Goal: Transaction & Acquisition: Book appointment/travel/reservation

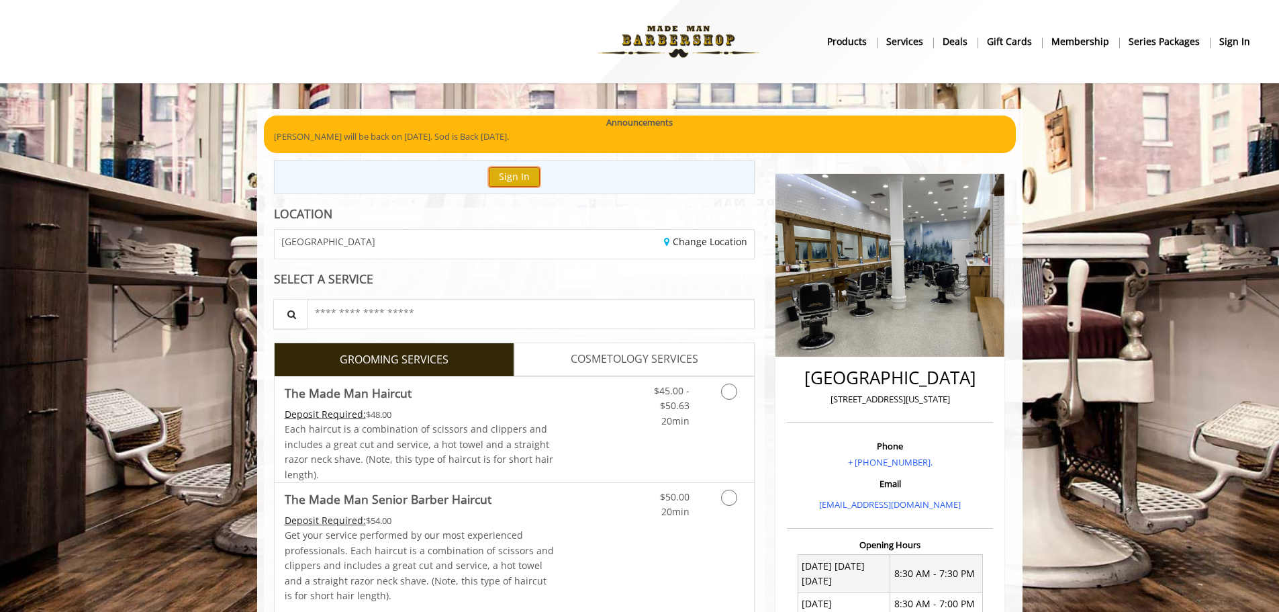
click at [523, 181] on button "Sign In" at bounding box center [514, 176] width 51 height 19
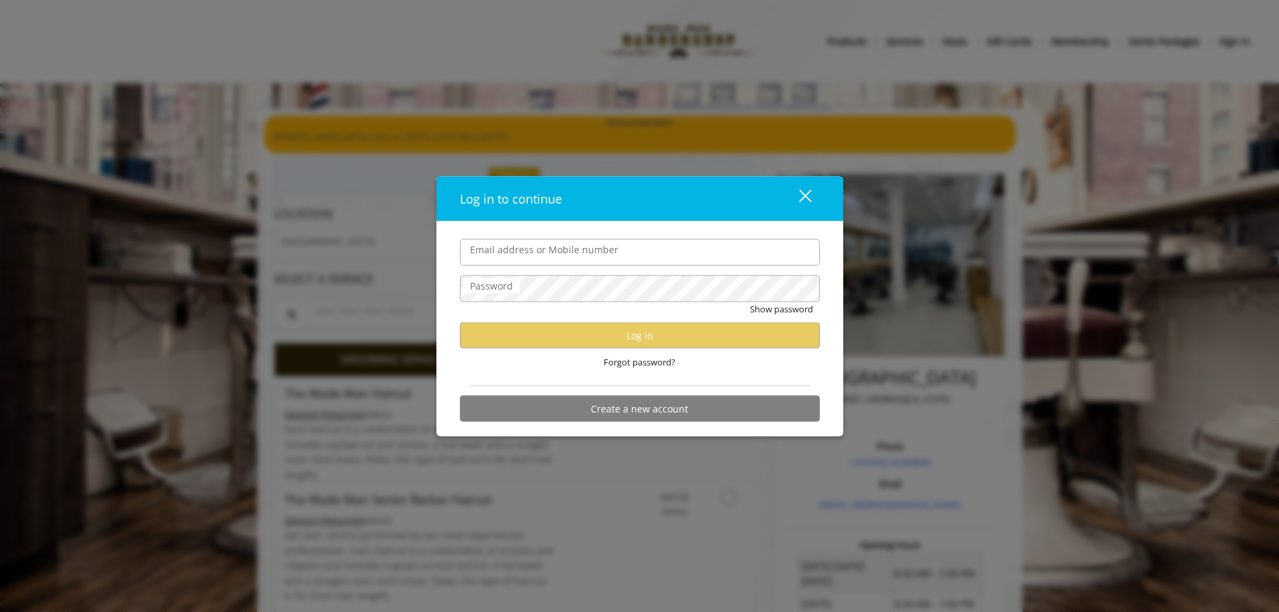
type input "**********"
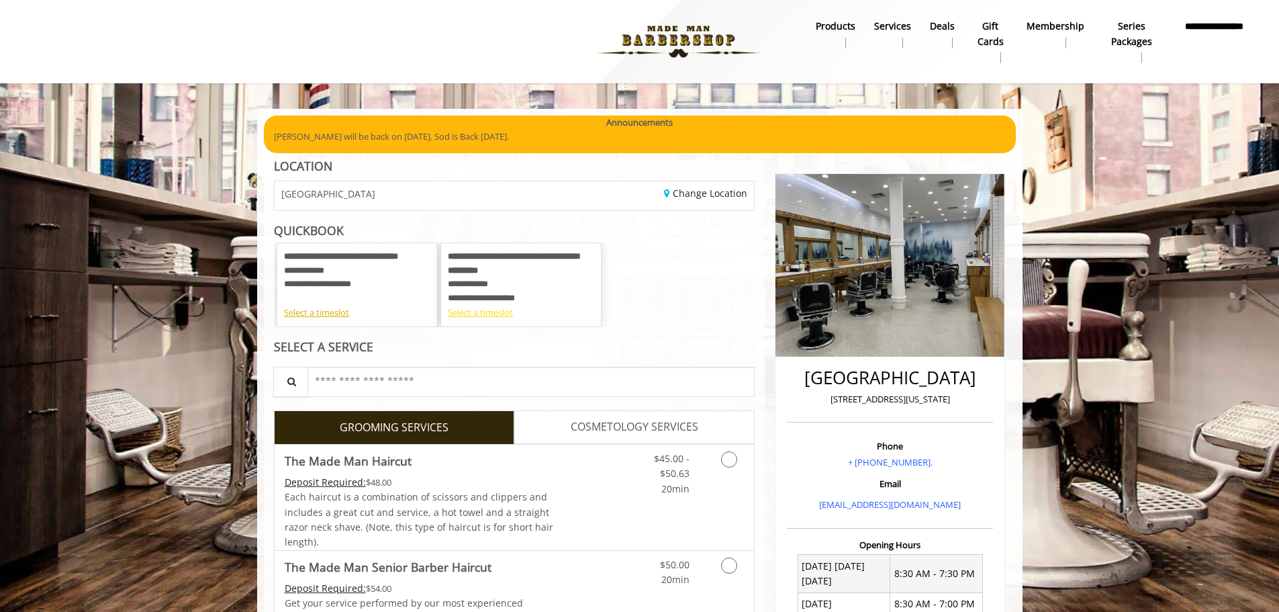
click at [486, 317] on div "Select a timeslot" at bounding box center [521, 313] width 146 height 14
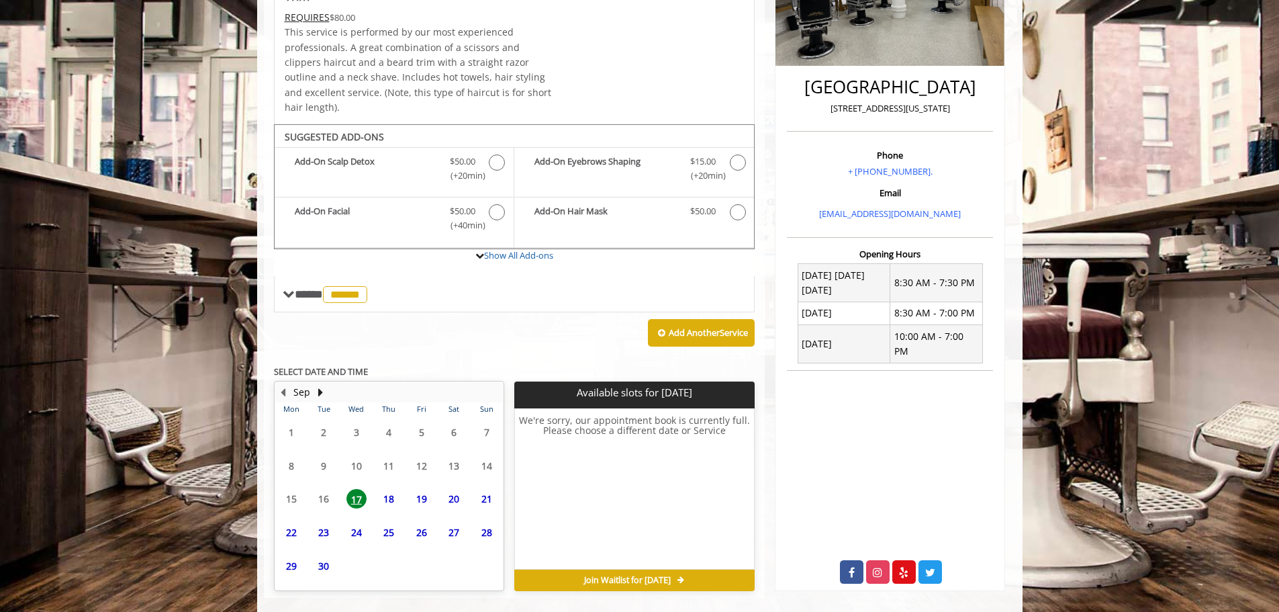
scroll to position [295, 0]
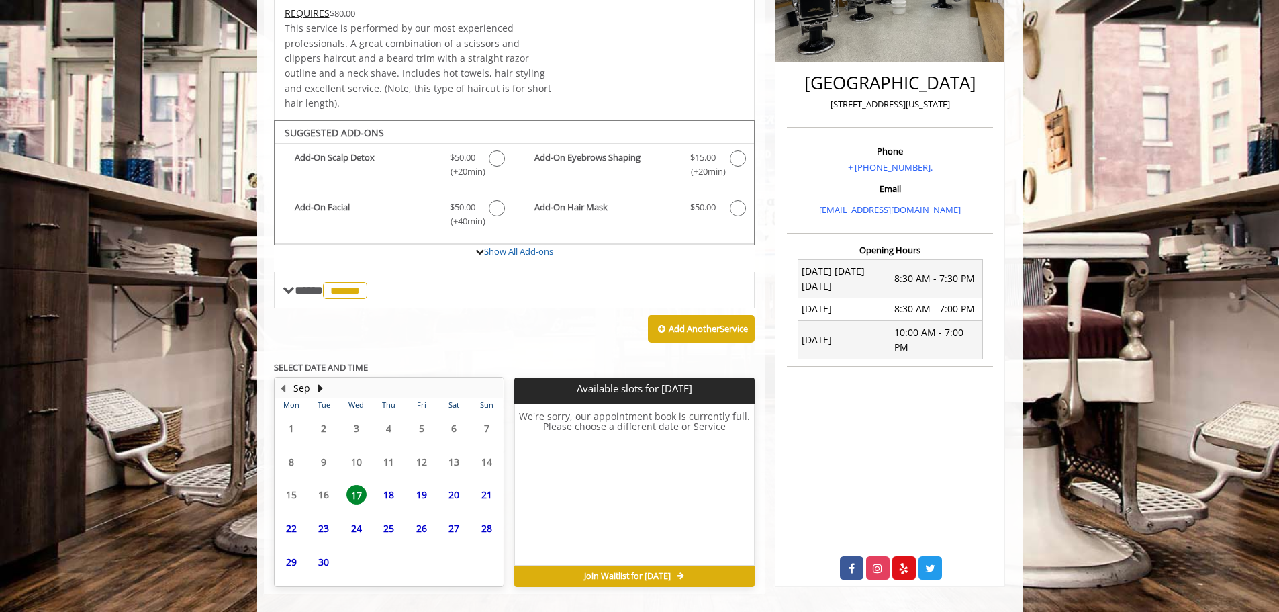
click at [322, 519] on span "23" at bounding box center [324, 528] width 20 height 19
click at [359, 519] on span "24" at bounding box center [357, 528] width 20 height 19
click at [390, 519] on span "25" at bounding box center [389, 528] width 20 height 19
click at [418, 519] on span "26" at bounding box center [422, 528] width 20 height 19
click at [457, 519] on span "27" at bounding box center [454, 528] width 20 height 19
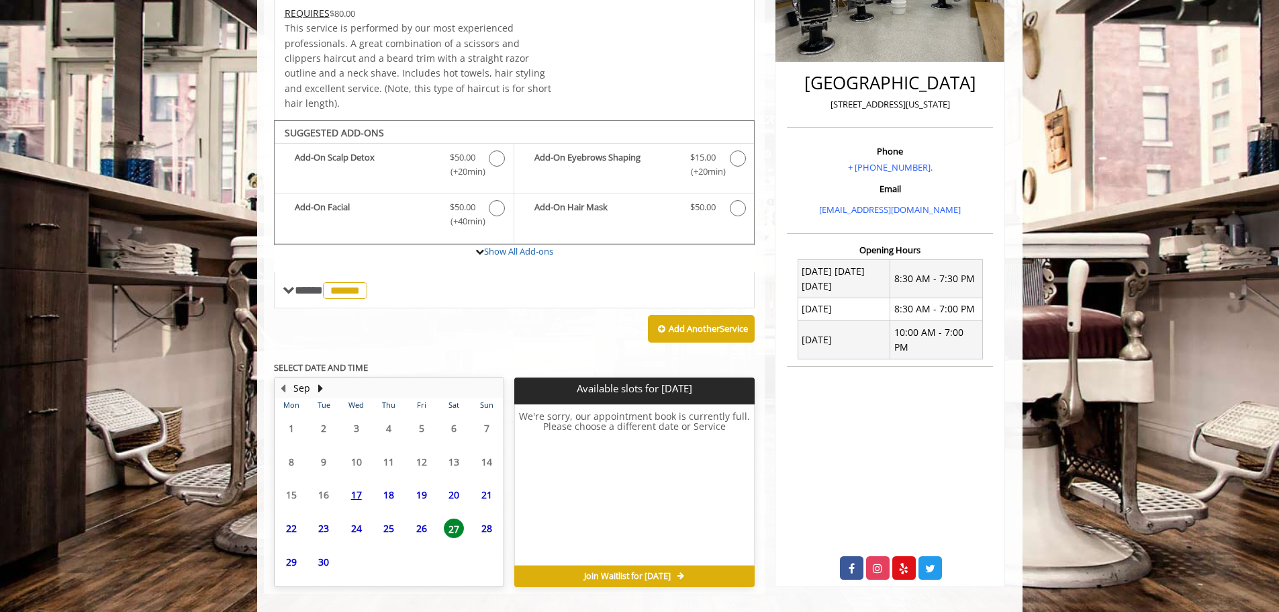
click at [386, 485] on span "18" at bounding box center [389, 494] width 20 height 19
click at [427, 485] on span "19" at bounding box center [422, 494] width 20 height 19
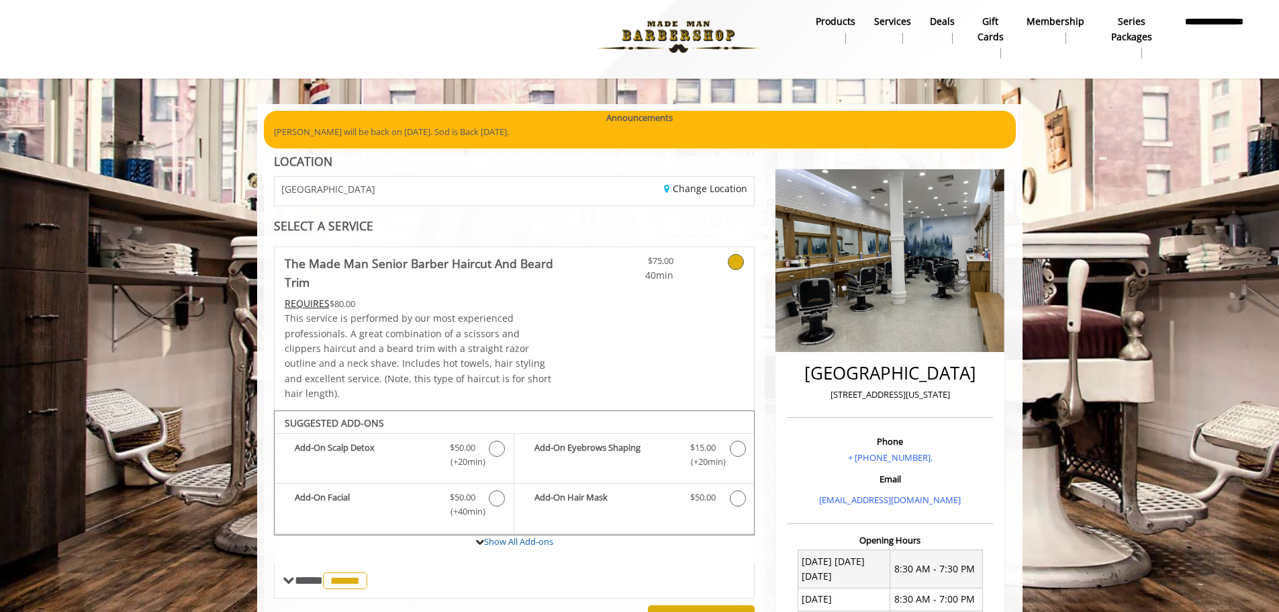
scroll to position [0, 0]
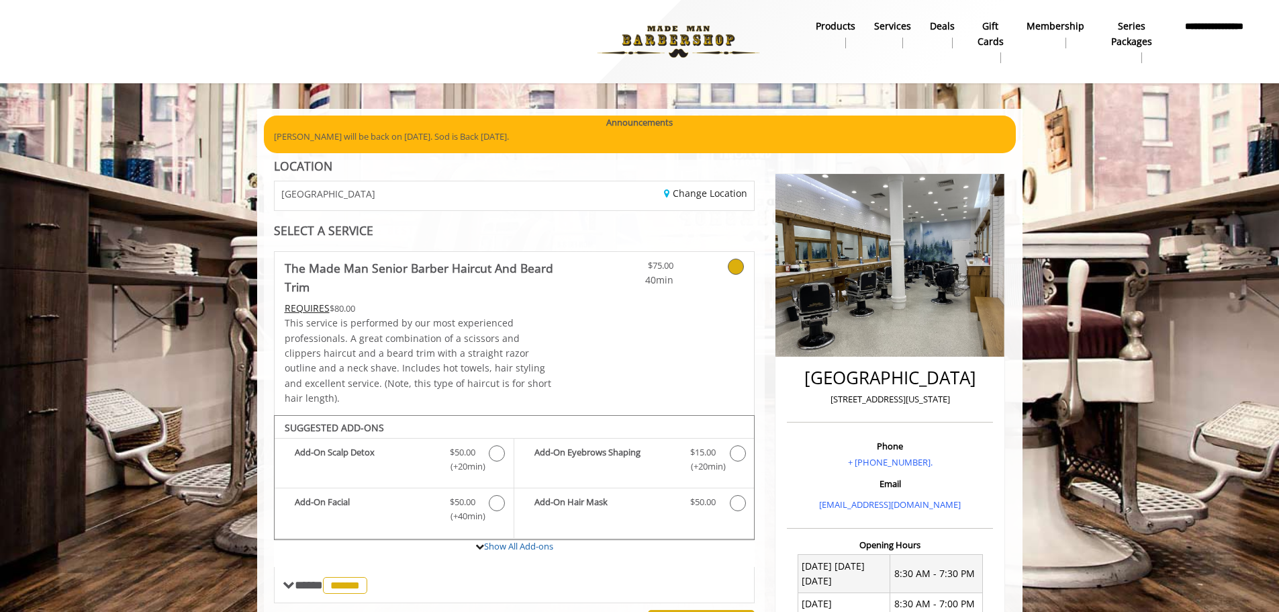
click at [735, 267] on icon at bounding box center [736, 267] width 16 height 16
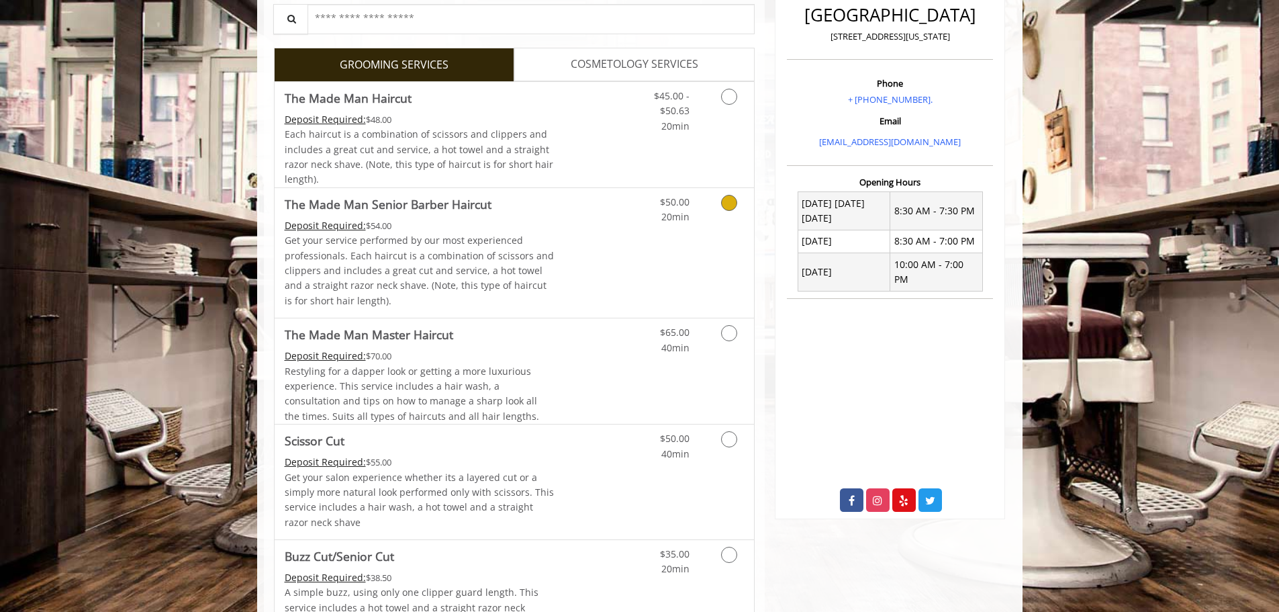
scroll to position [362, 0]
click at [399, 204] on Haircut "The Made Man Senior Barber Haircut" at bounding box center [388, 204] width 207 height 19
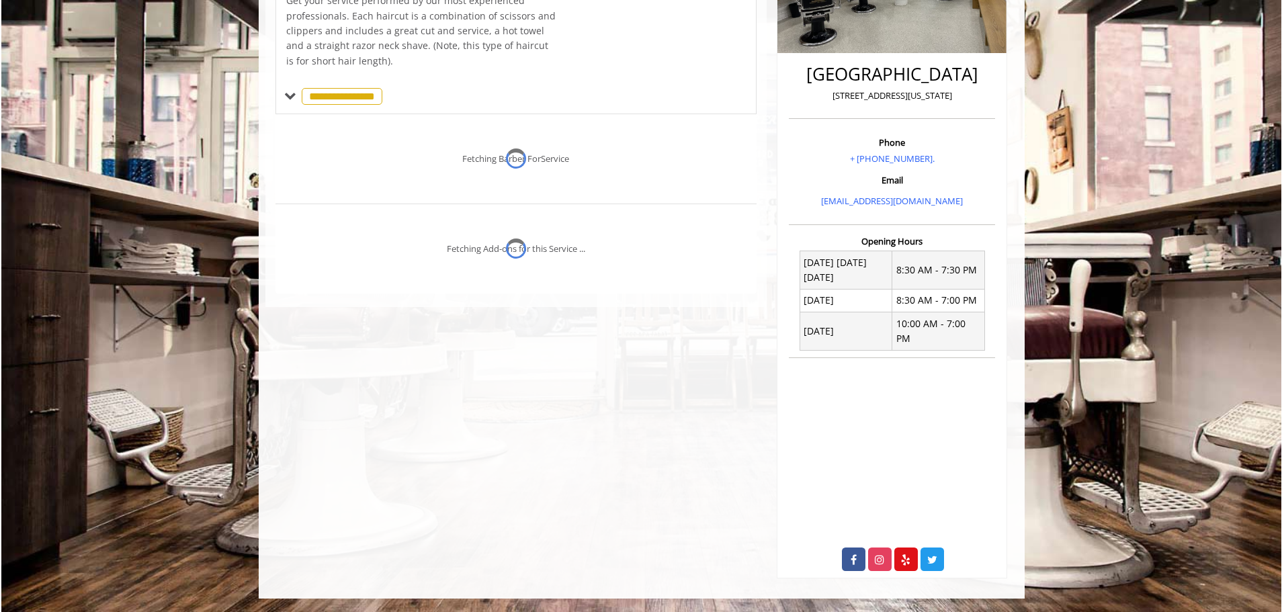
scroll to position [289, 0]
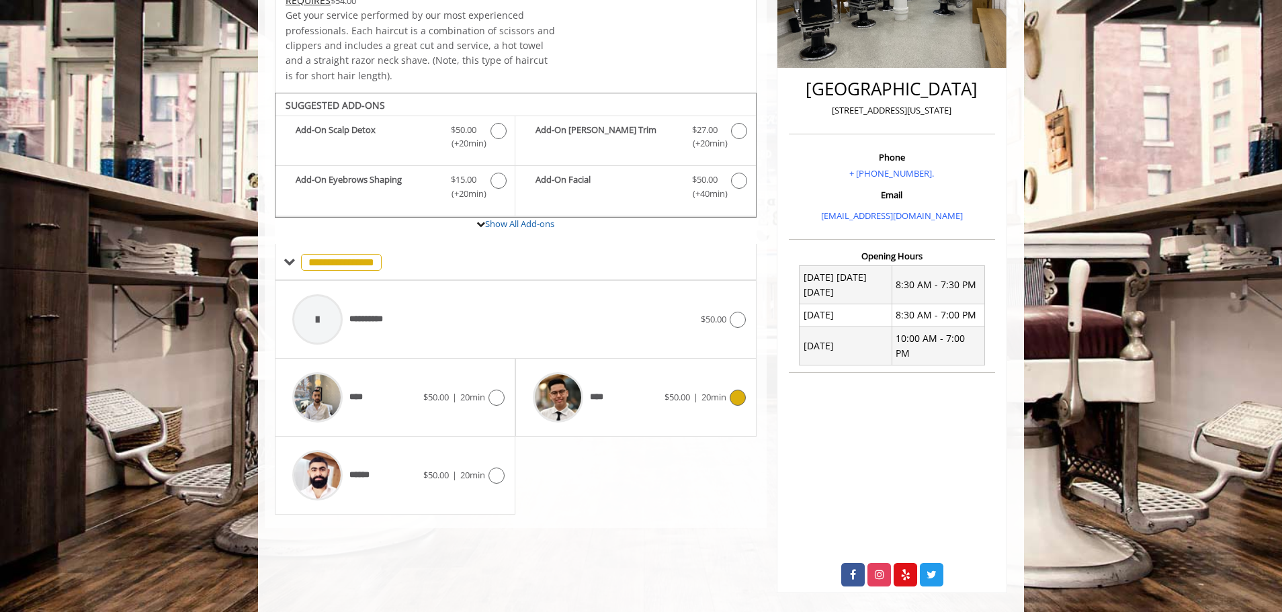
click at [729, 400] on icon at bounding box center [737, 398] width 16 height 16
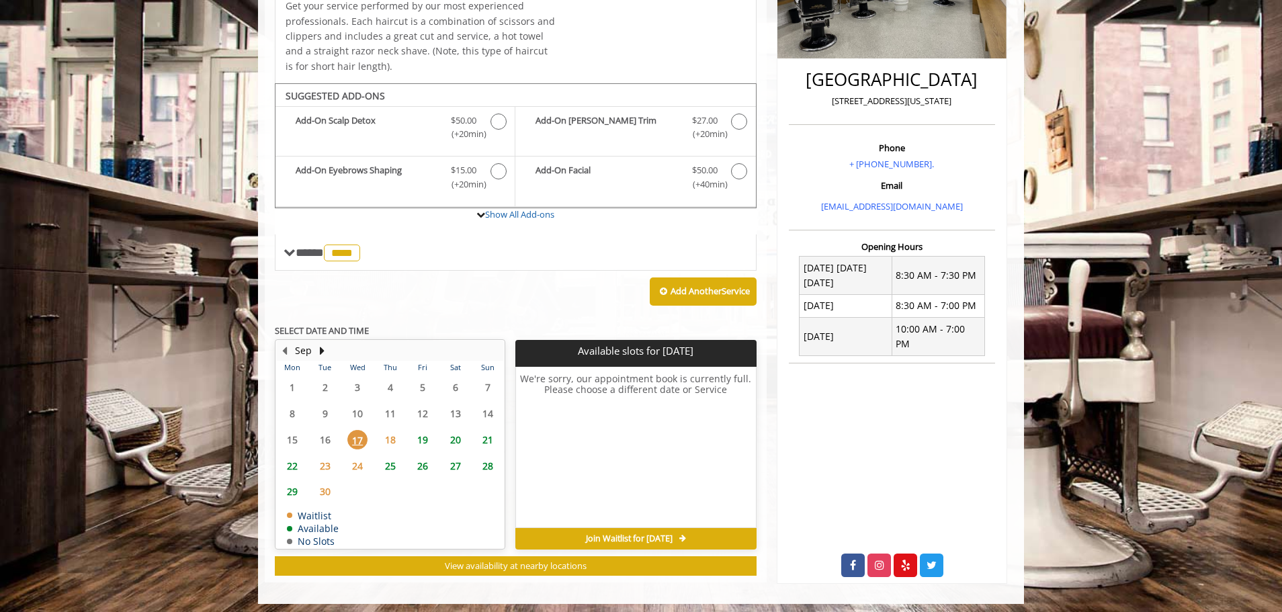
scroll to position [302, 0]
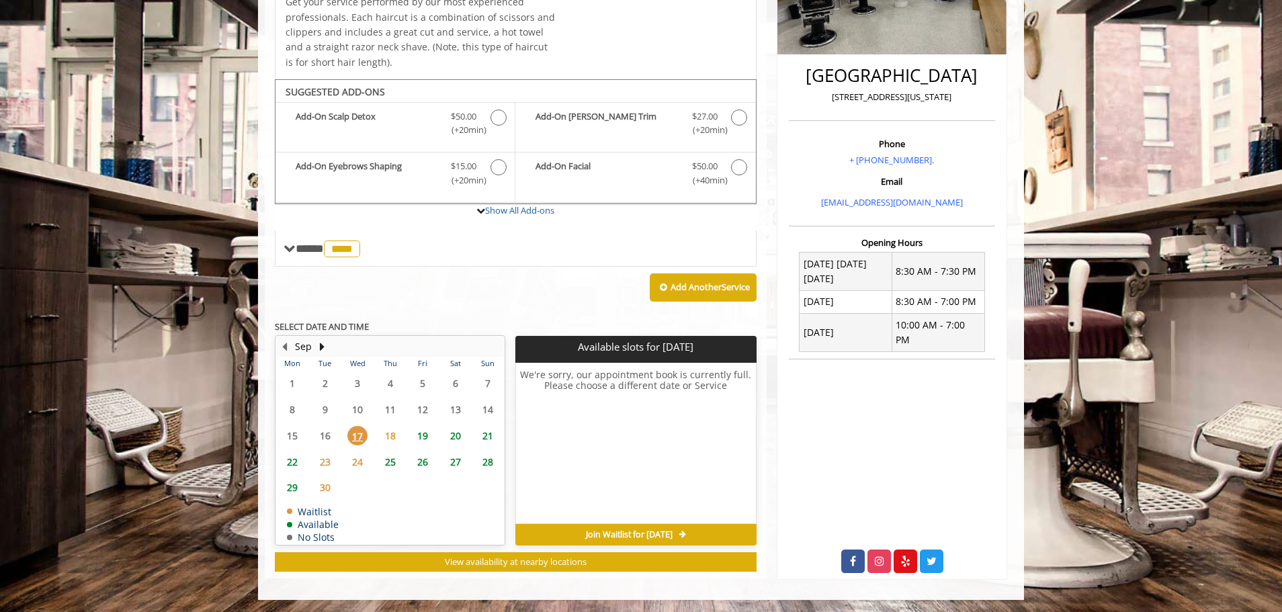
click at [287, 460] on span "22" at bounding box center [292, 461] width 20 height 19
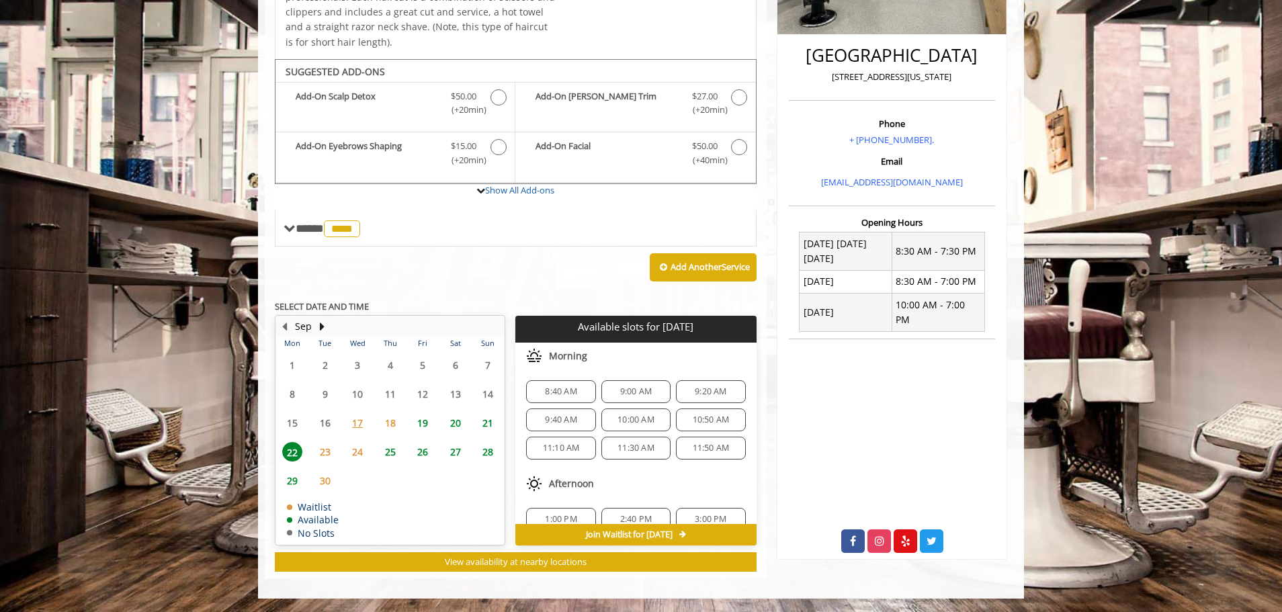
click at [395, 453] on span "25" at bounding box center [390, 451] width 20 height 19
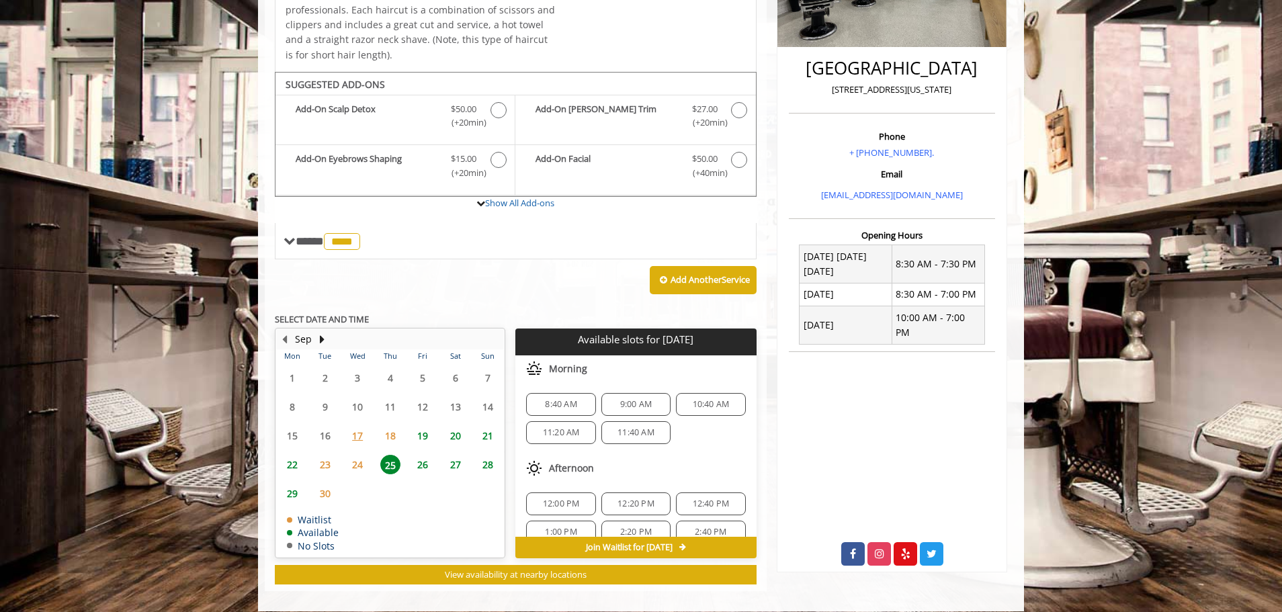
scroll to position [309, 0]
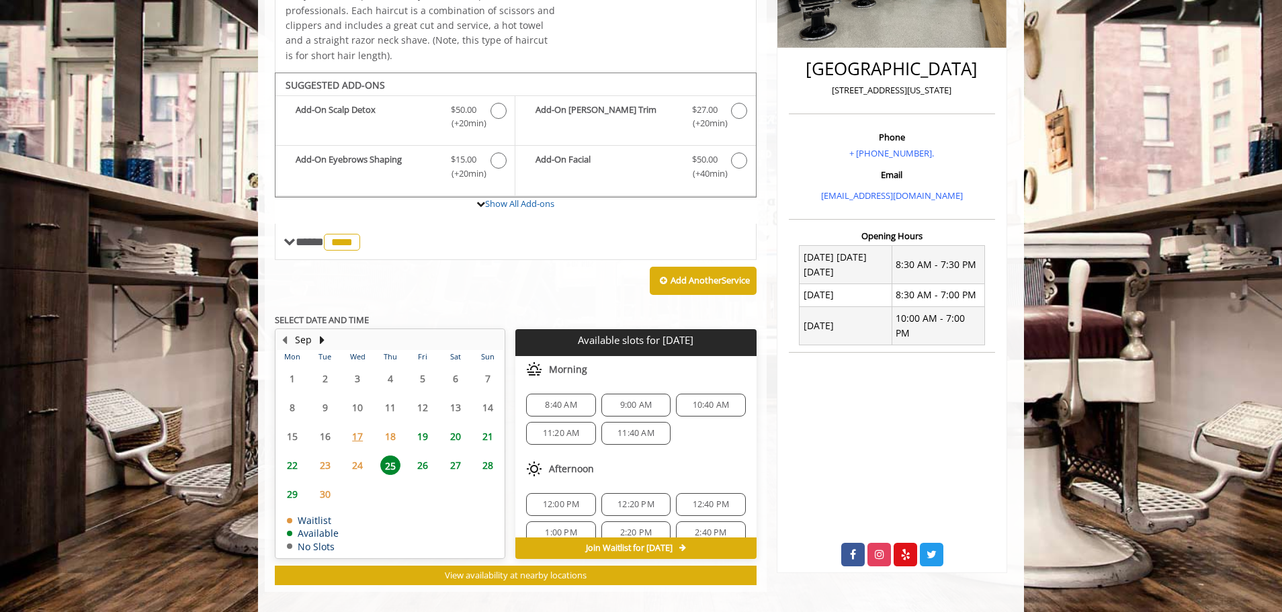
click at [621, 407] on span "9:00 AM" at bounding box center [636, 405] width 32 height 11
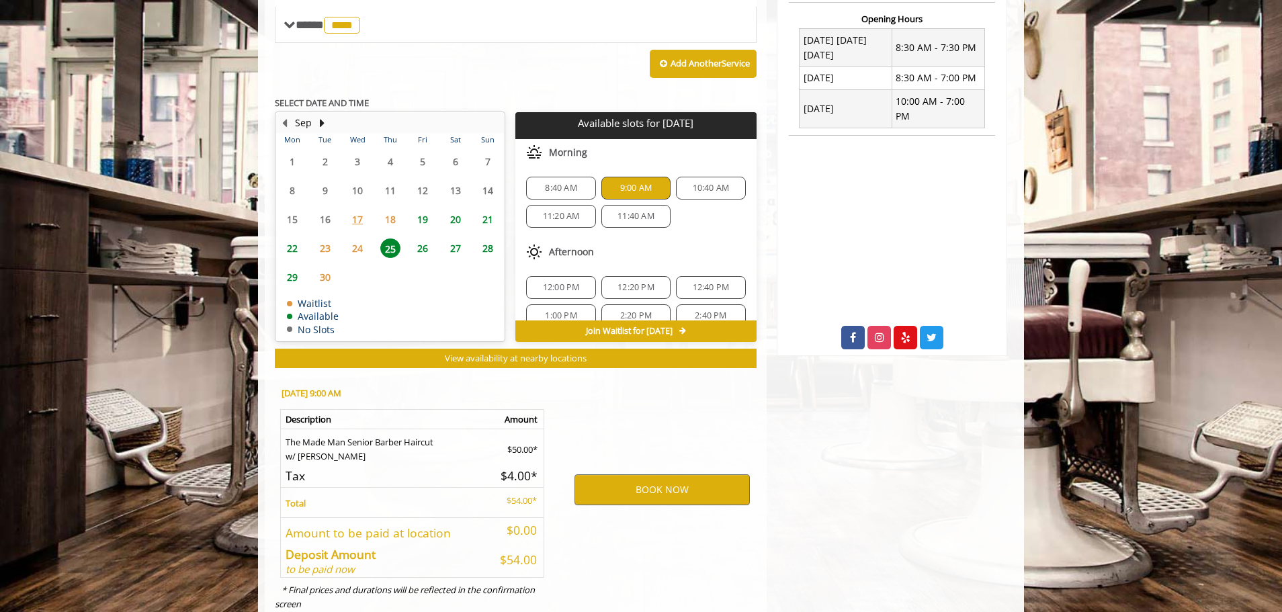
scroll to position [566, 0]
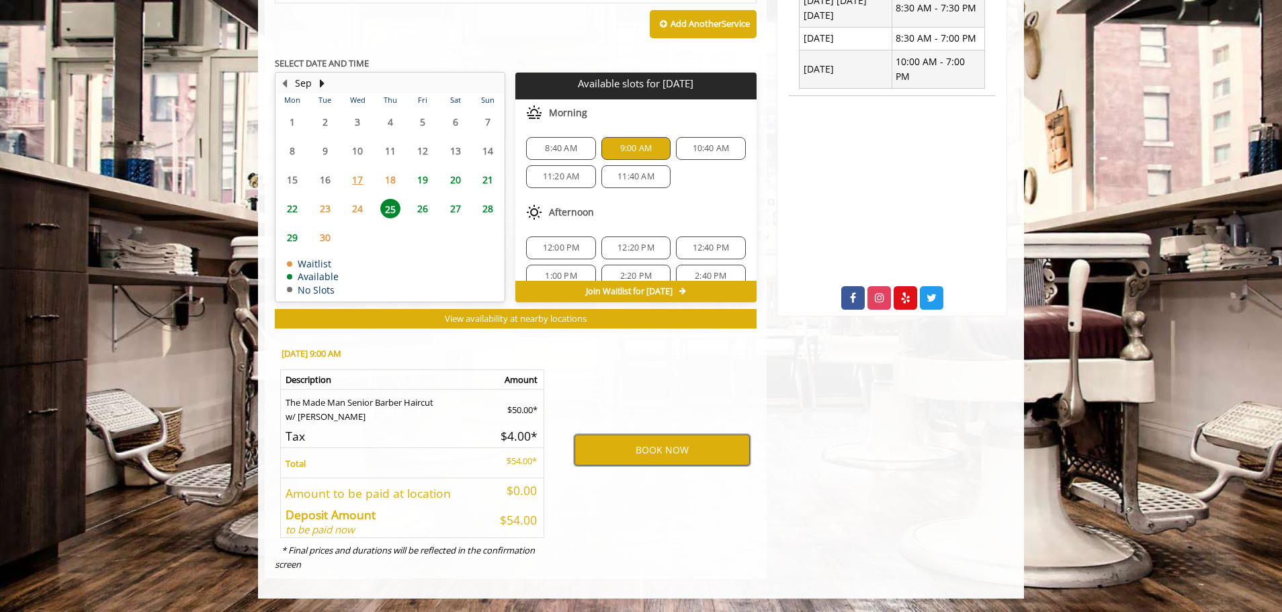
click at [652, 457] on button "BOOK NOW" at bounding box center [661, 450] width 175 height 31
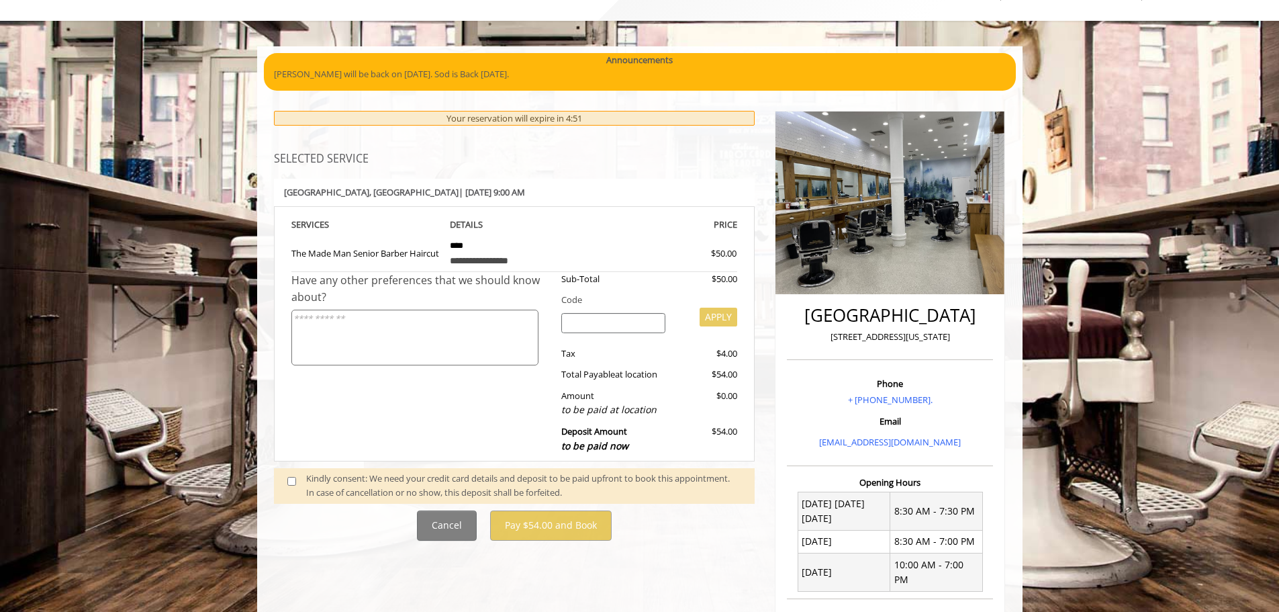
scroll to position [63, 0]
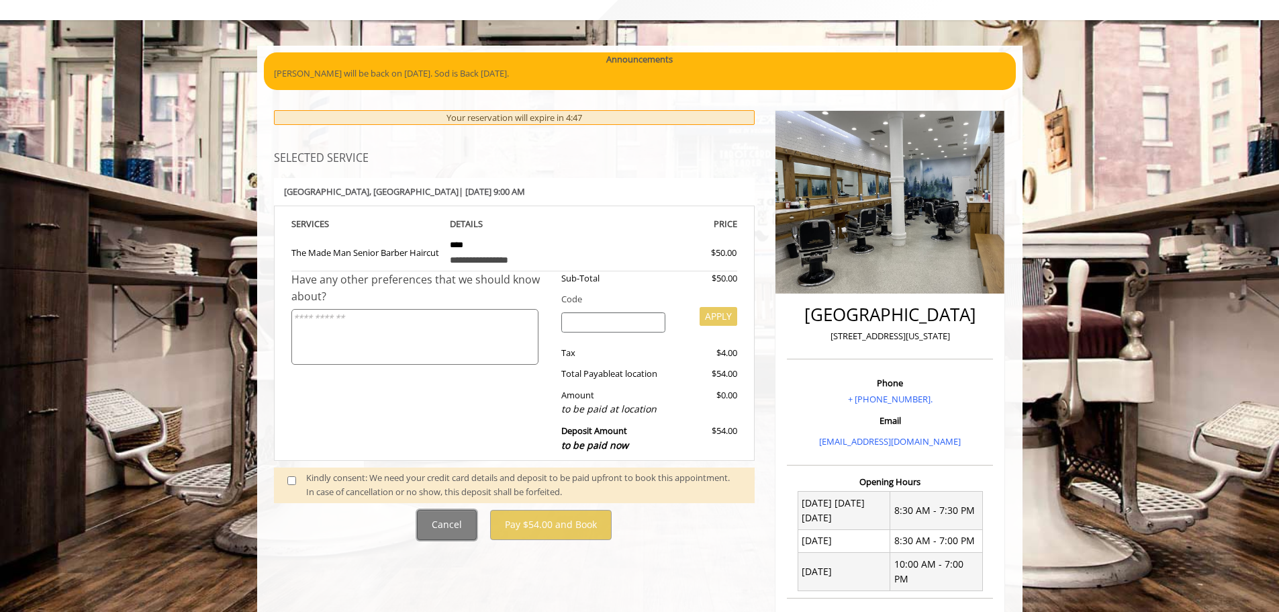
click at [455, 526] on button "Cancel" at bounding box center [447, 525] width 60 height 30
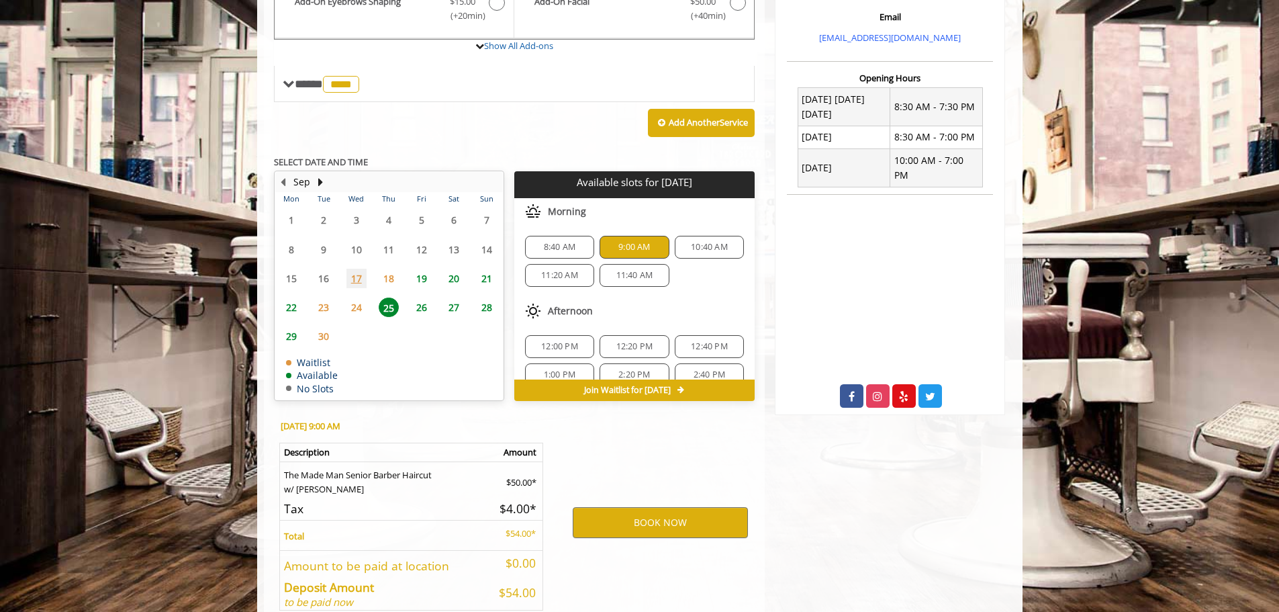
scroll to position [539, 0]
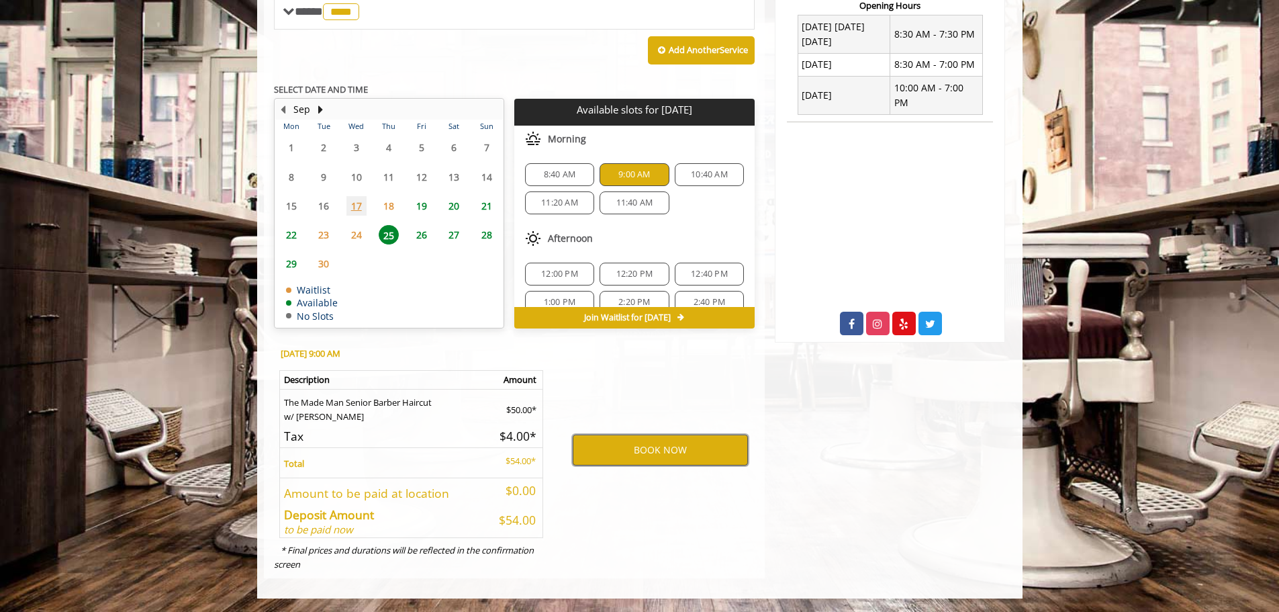
click at [650, 455] on button "BOOK NOW" at bounding box center [660, 450] width 175 height 31
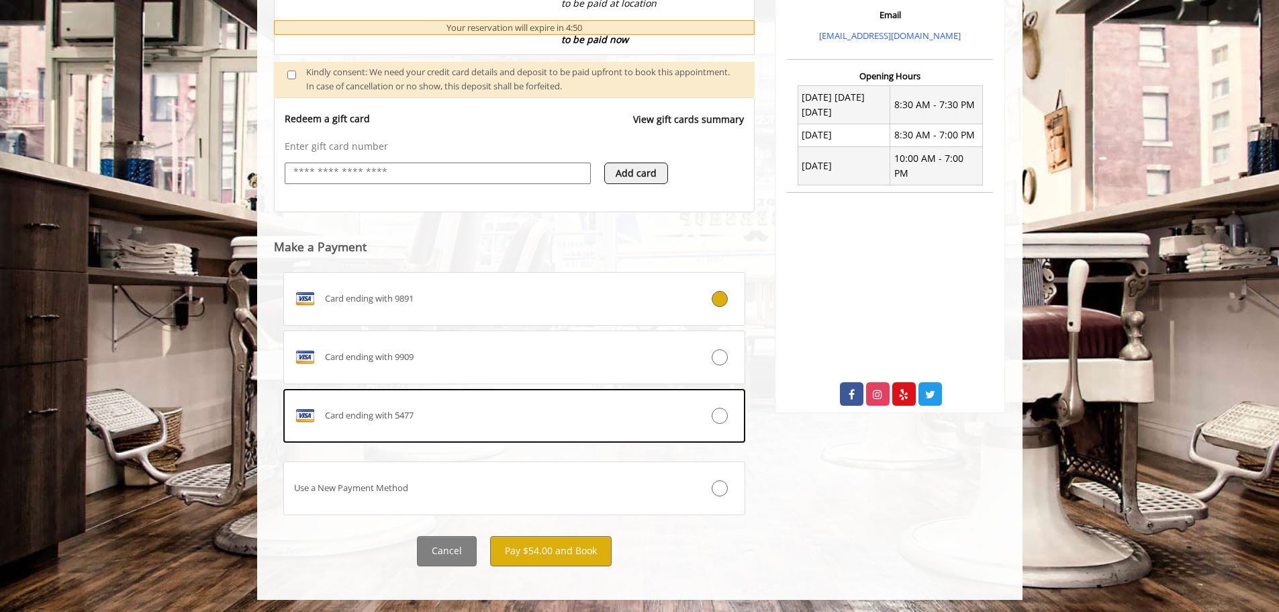
scroll to position [470, 0]
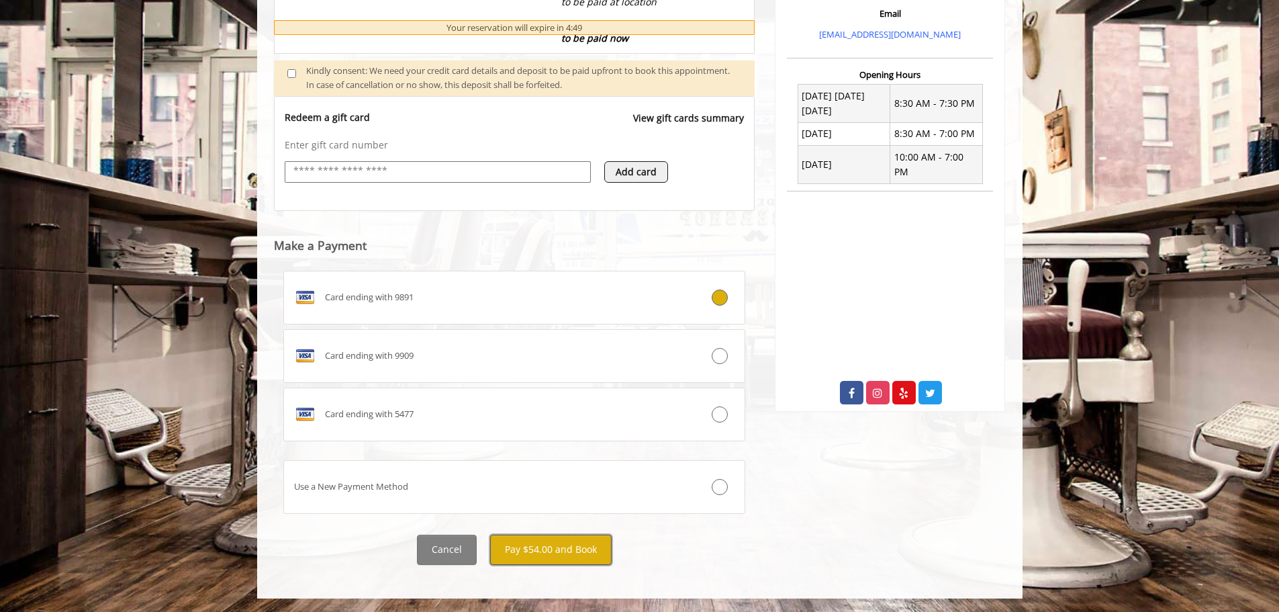
click at [552, 552] on button "Pay $54.00 and Book" at bounding box center [551, 550] width 122 height 30
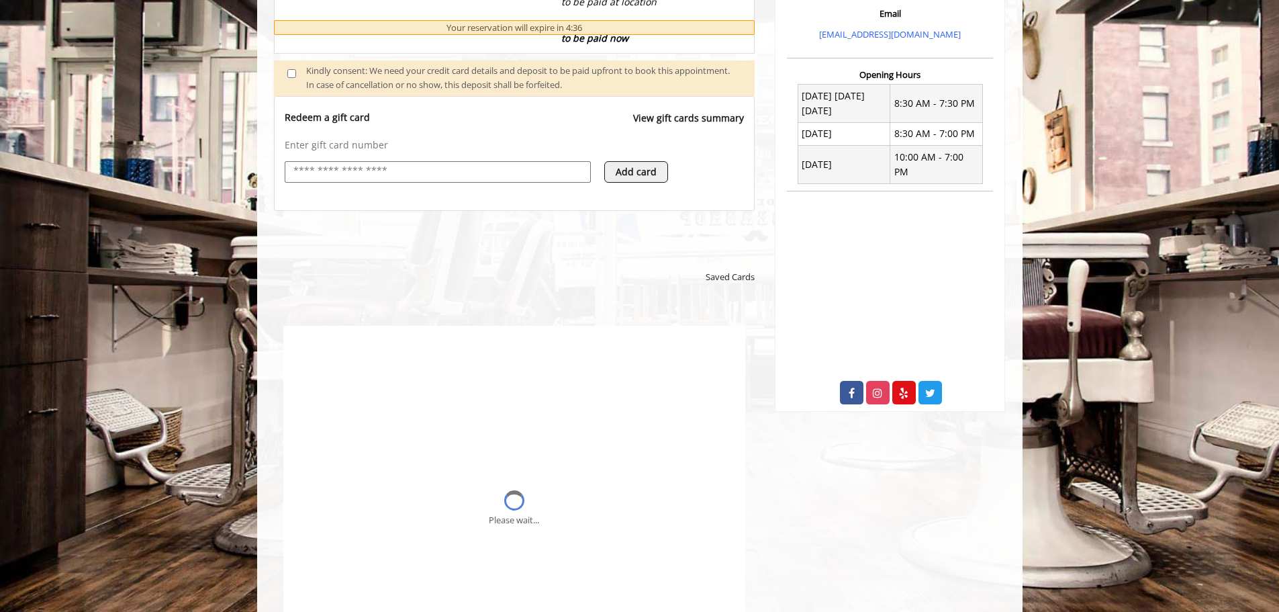
scroll to position [0, 0]
